Goal: Task Accomplishment & Management: Manage account settings

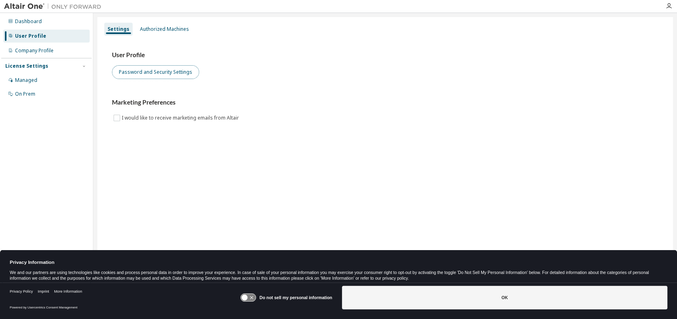
click at [148, 70] on button "Password and Security Settings" at bounding box center [155, 72] width 87 height 14
